Goal: Task Accomplishment & Management: Manage account settings

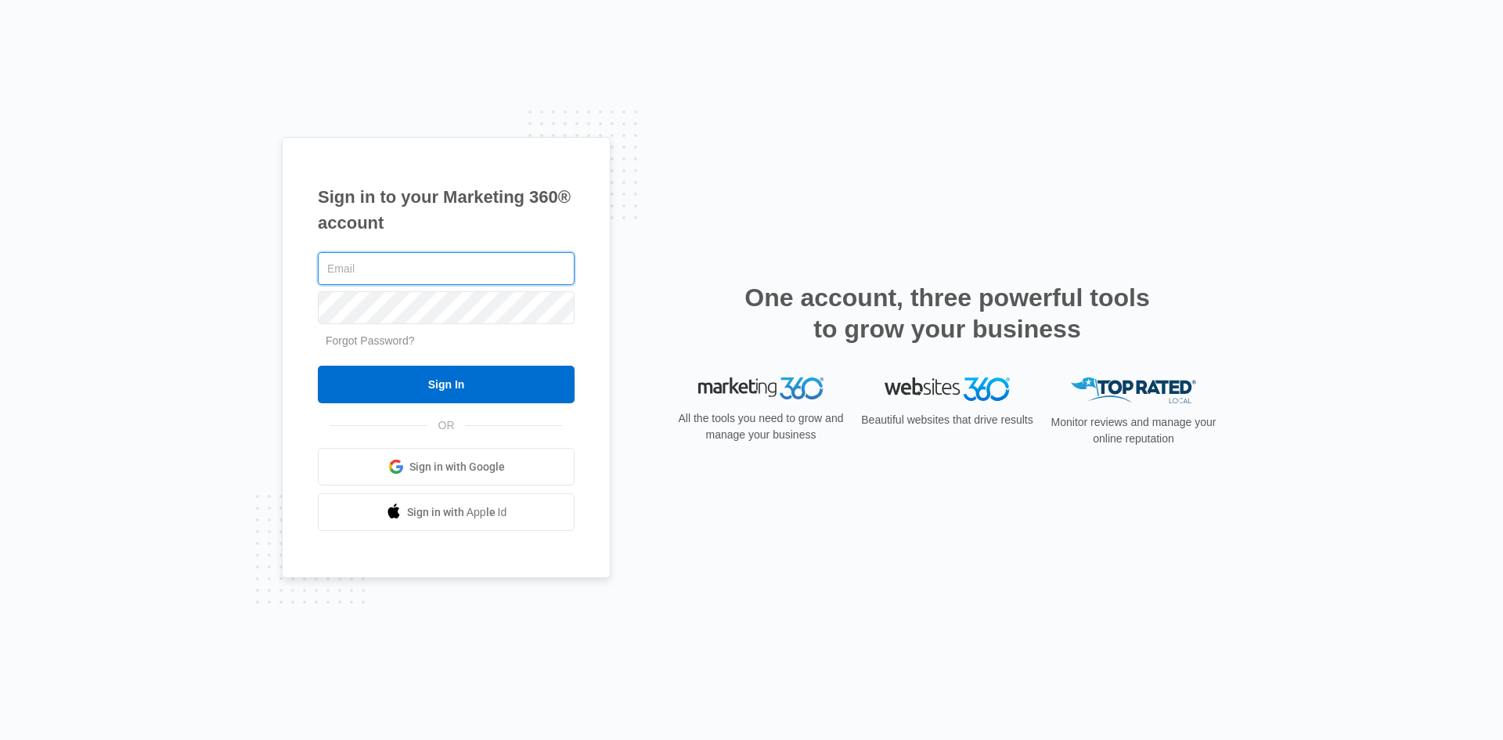
click at [416, 276] on input "text" at bounding box center [446, 268] width 257 height 33
type input "[EMAIL_ADDRESS][DOMAIN_NAME]"
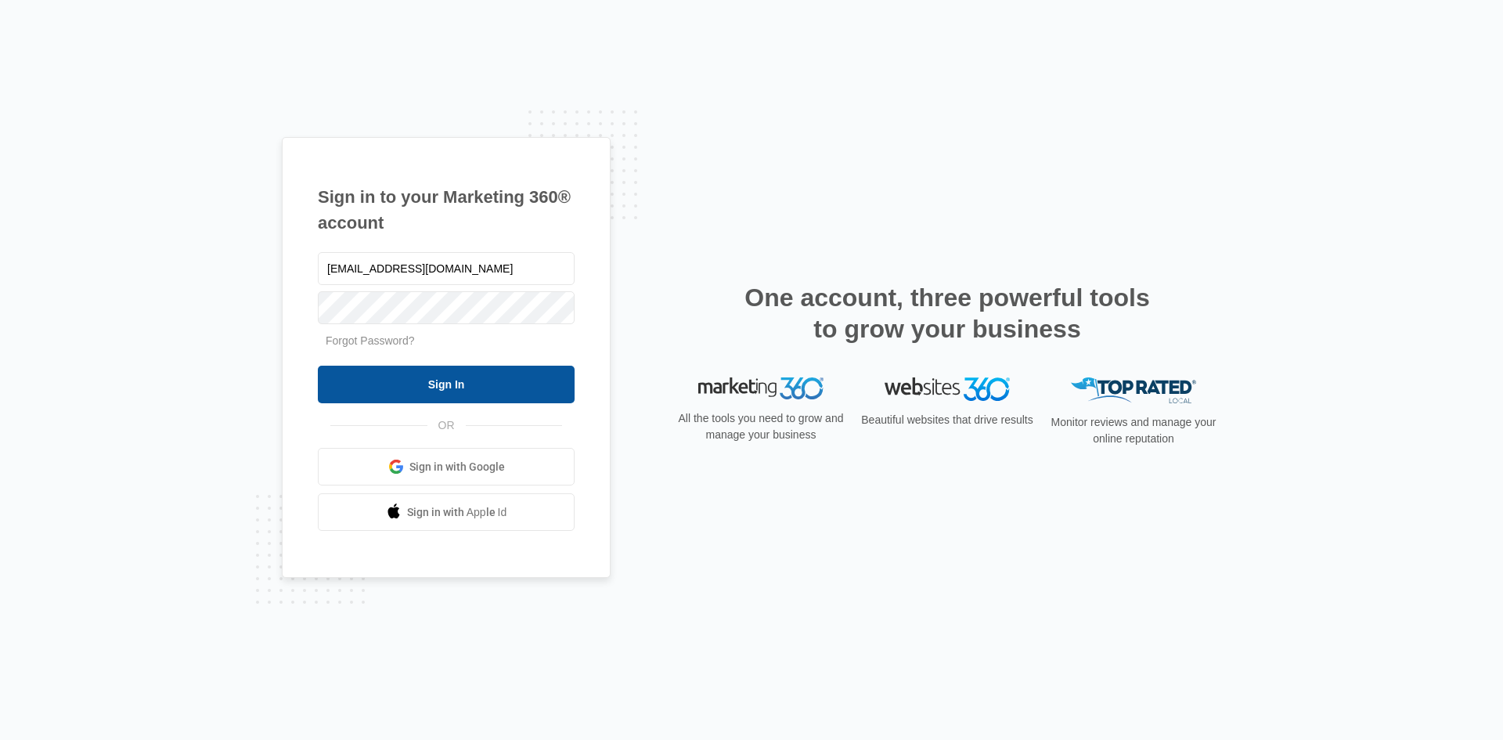
click at [363, 377] on input "Sign In" at bounding box center [446, 384] width 257 height 38
